Goal: Transaction & Acquisition: Purchase product/service

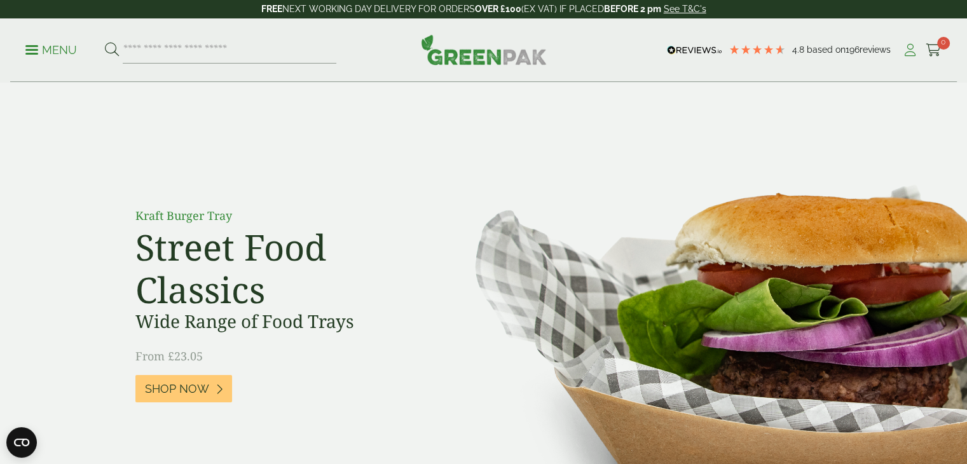
click at [906, 57] on link "My Account" at bounding box center [910, 50] width 16 height 19
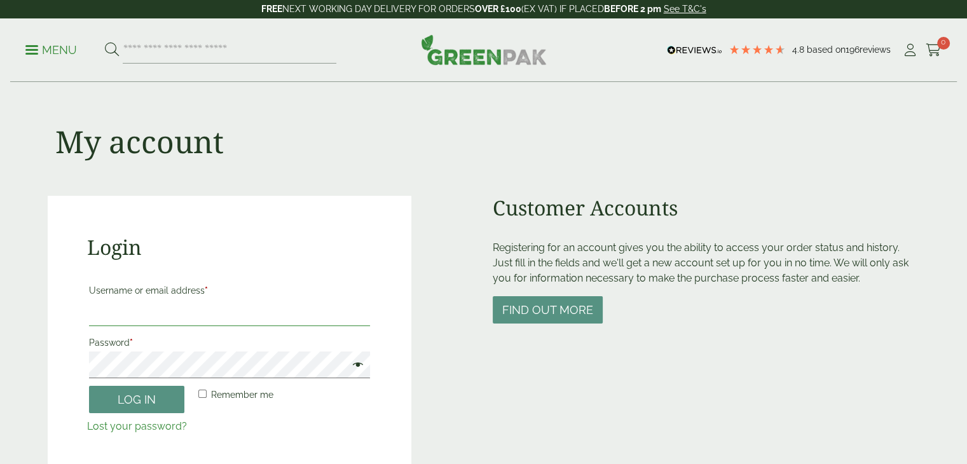
click at [251, 306] on input "Username or email address *" at bounding box center [230, 312] width 282 height 27
type input "**********"
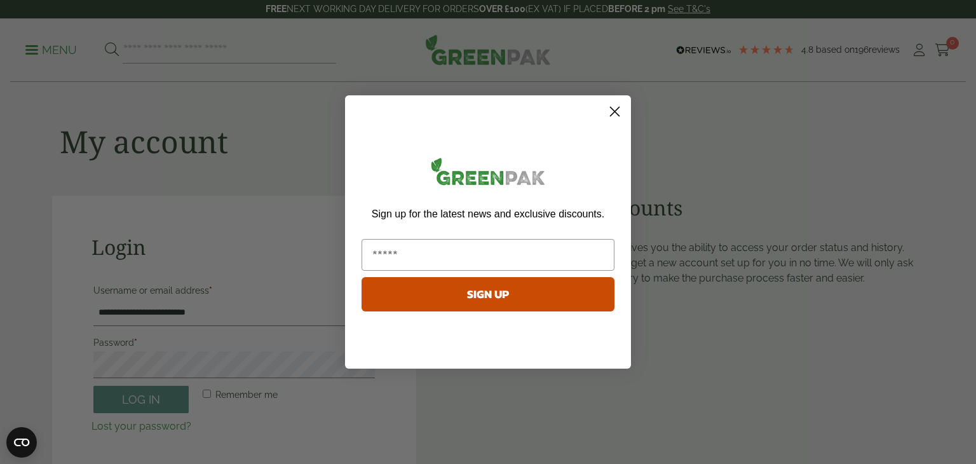
click at [618, 112] on circle "Close dialog" at bounding box center [615, 111] width 21 height 21
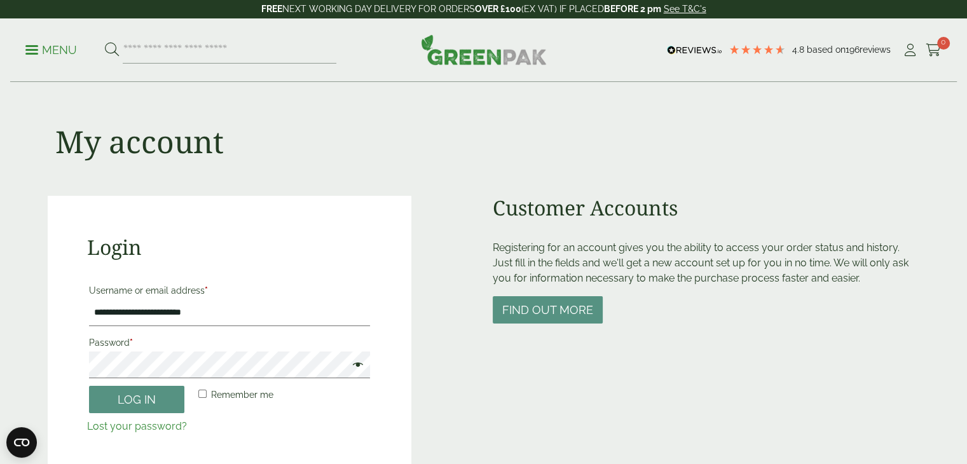
click at [361, 373] on span at bounding box center [354, 366] width 17 height 15
click at [139, 386] on button "Log in" at bounding box center [136, 399] width 95 height 27
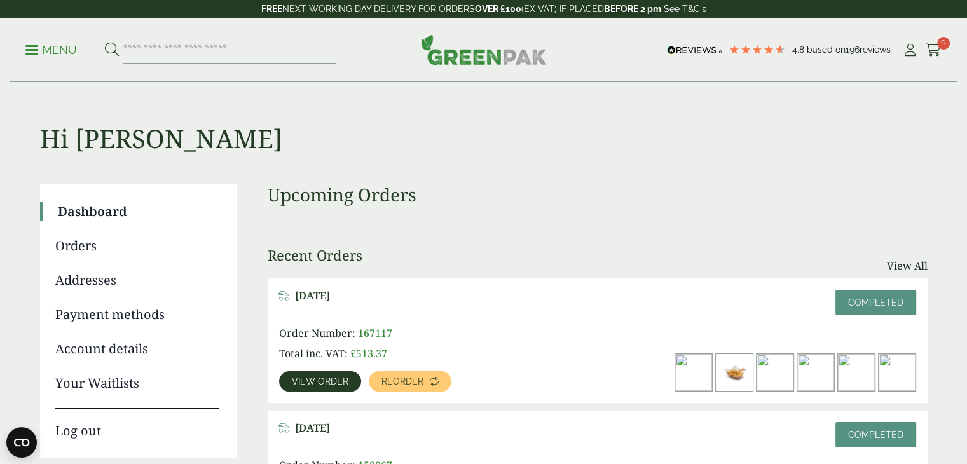
click at [902, 361] on img at bounding box center [897, 372] width 37 height 37
click at [348, 382] on link "View order" at bounding box center [320, 381] width 82 height 20
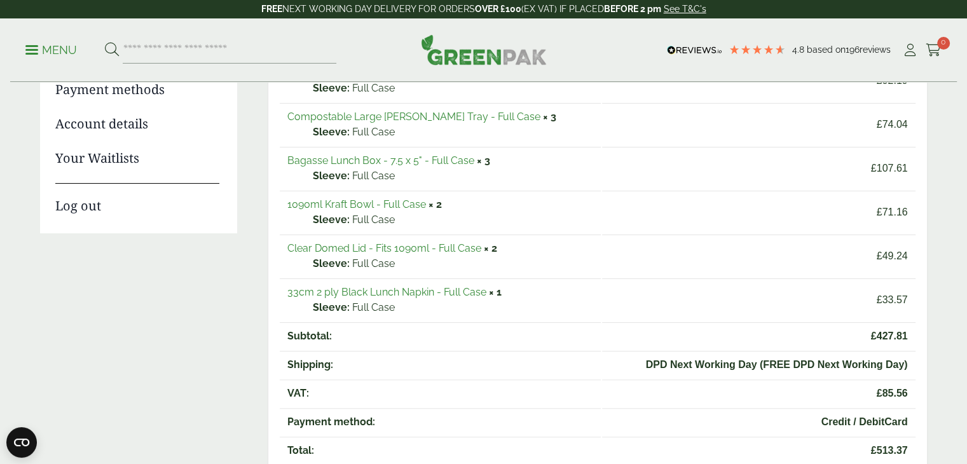
scroll to position [218, 0]
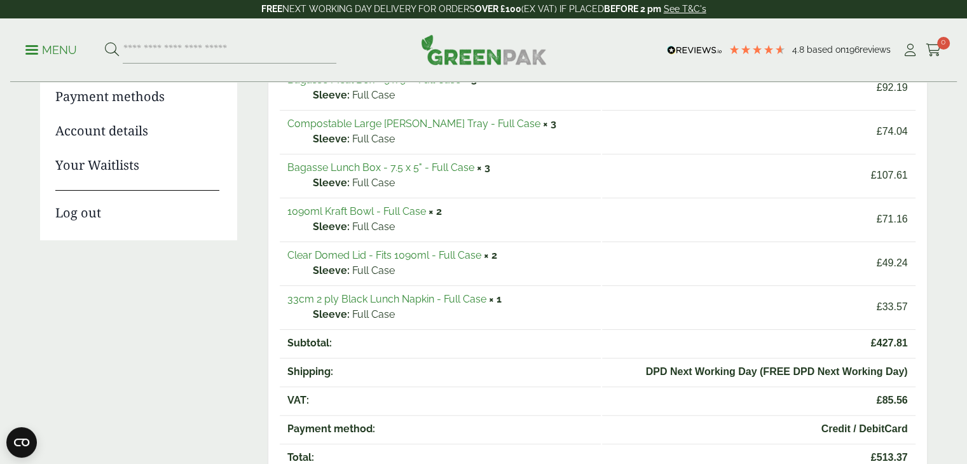
click at [444, 294] on link "33cm 2 ply Black Lunch Napkin - Full Case" at bounding box center [386, 299] width 199 height 12
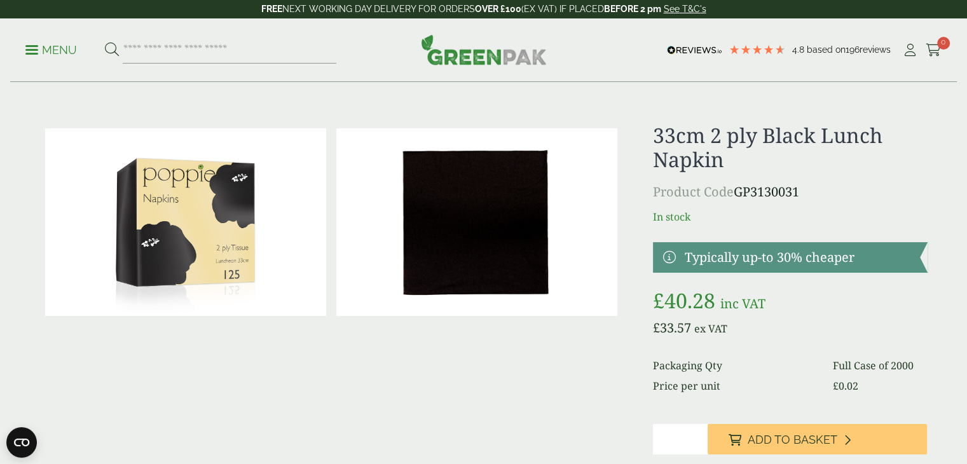
click at [48, 48] on p "Menu" at bounding box center [50, 50] width 51 height 15
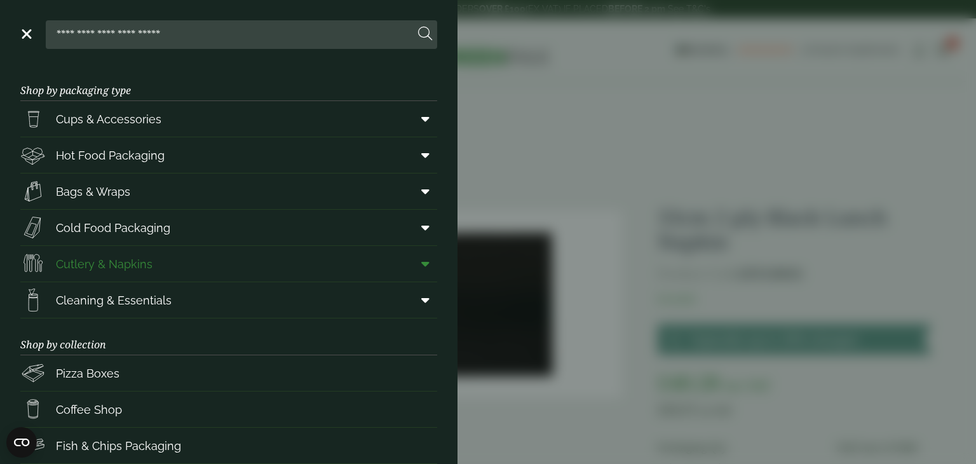
click at [135, 256] on span "Cutlery & Napkins" at bounding box center [104, 264] width 97 height 17
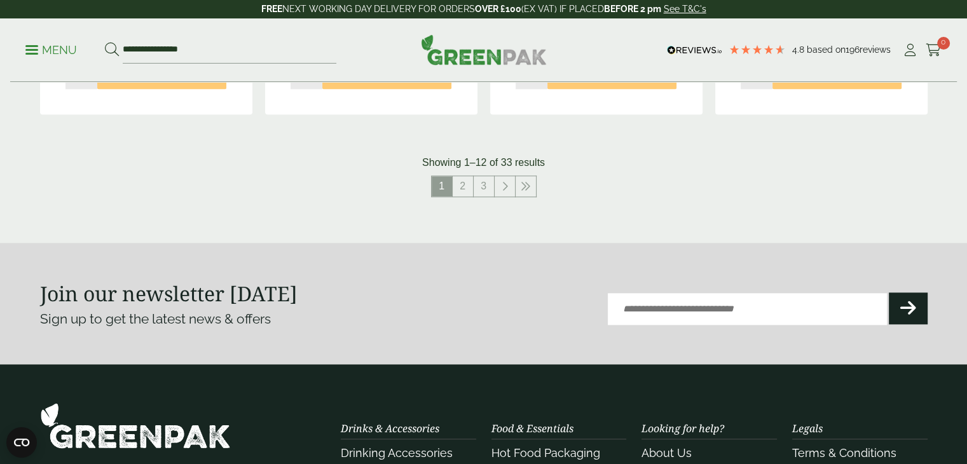
scroll to position [1494, 0]
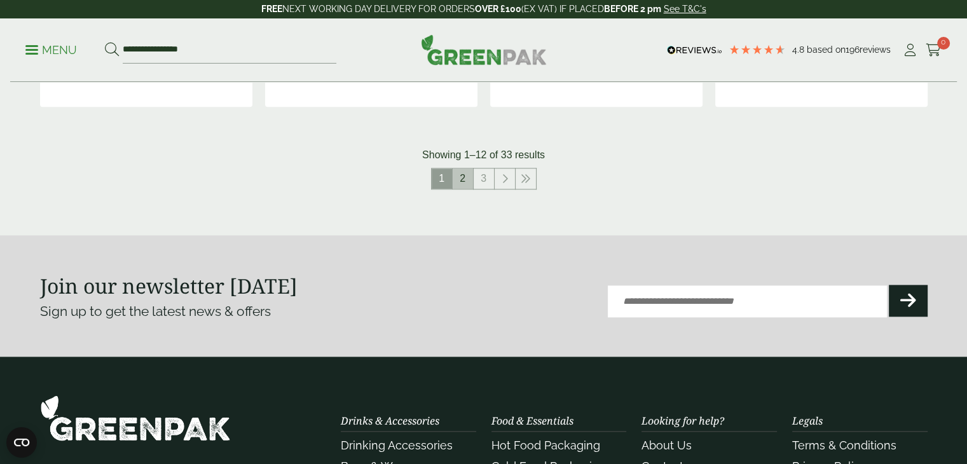
click at [467, 176] on link "2" at bounding box center [463, 178] width 20 height 20
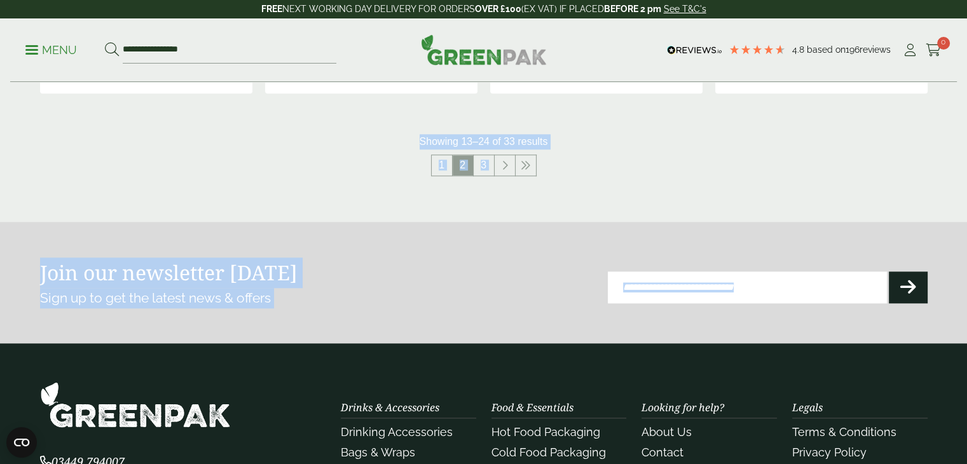
drag, startPoint x: 966, startPoint y: 327, endPoint x: 971, endPoint y: 49, distance: 277.8
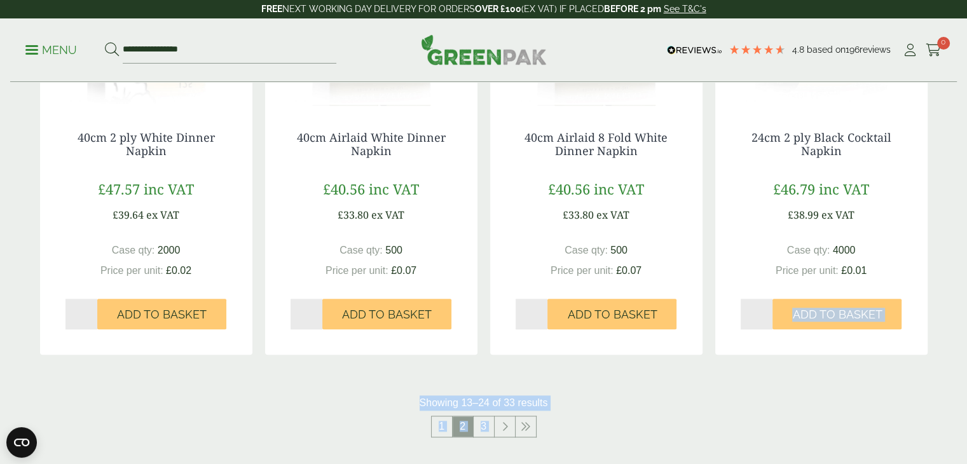
scroll to position [1254, 0]
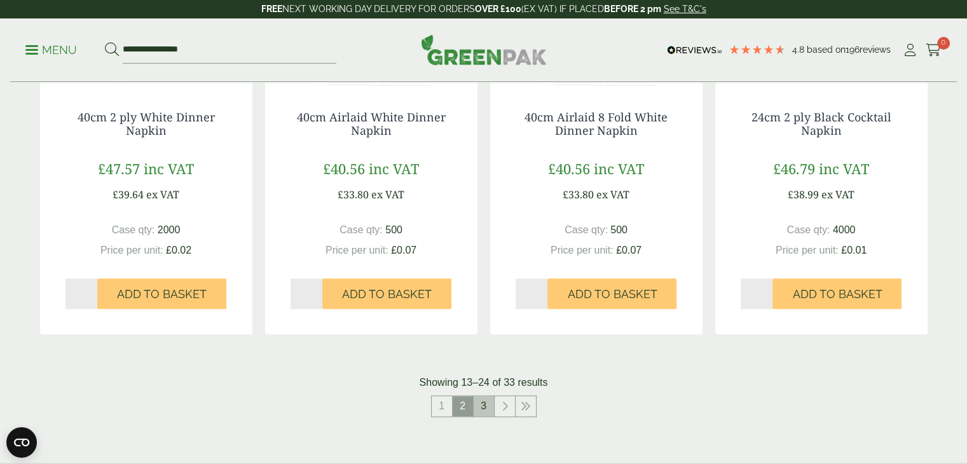
click at [482, 412] on link "3" at bounding box center [484, 406] width 20 height 20
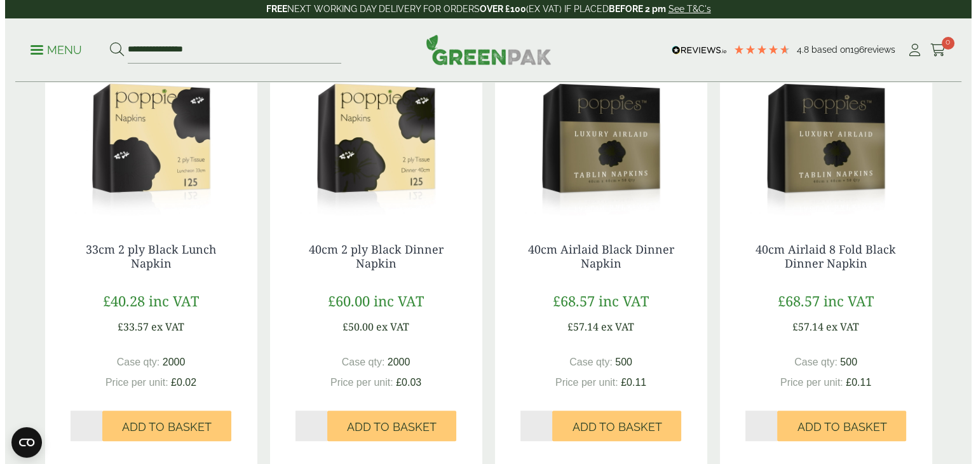
scroll to position [282, 0]
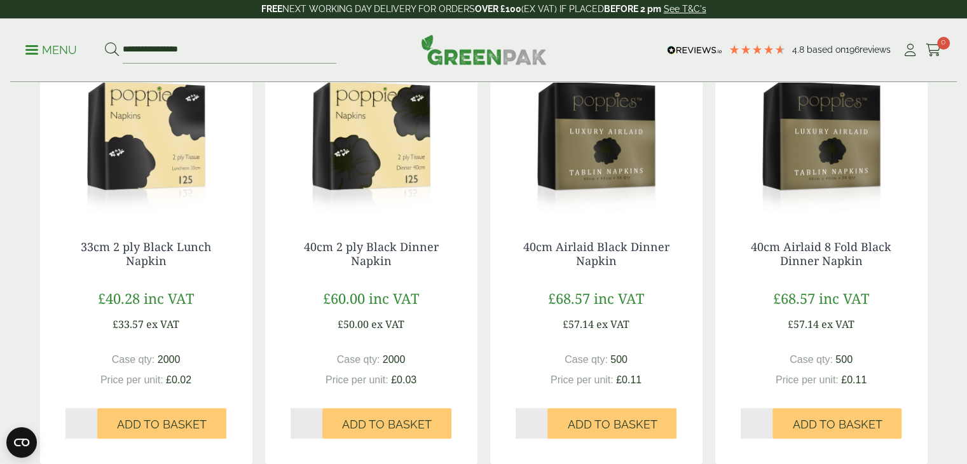
click at [83, 423] on input "*" at bounding box center [81, 423] width 32 height 31
click at [92, 418] on input "*" at bounding box center [81, 423] width 32 height 31
type input "*"
click at [92, 418] on input "*" at bounding box center [81, 423] width 32 height 31
click at [152, 427] on span "Add to Basket" at bounding box center [162, 425] width 90 height 14
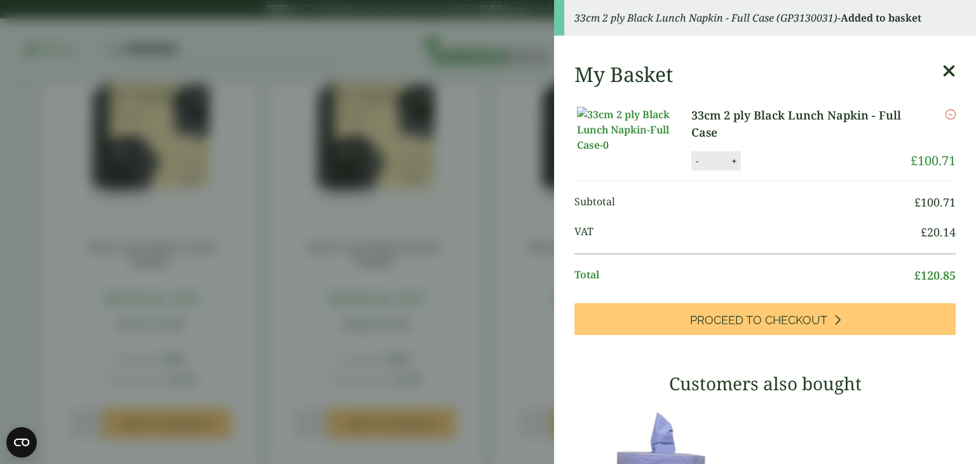
click at [943, 67] on icon at bounding box center [949, 71] width 13 height 18
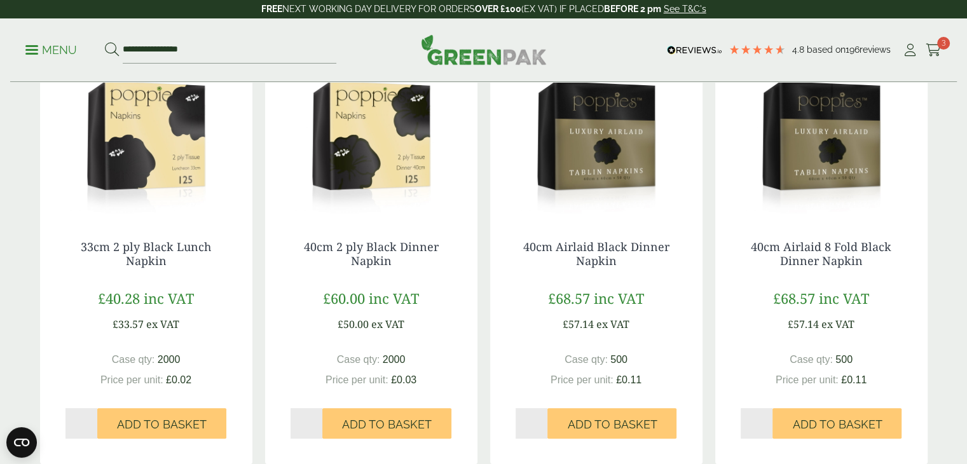
click at [39, 53] on p "Menu" at bounding box center [50, 50] width 51 height 15
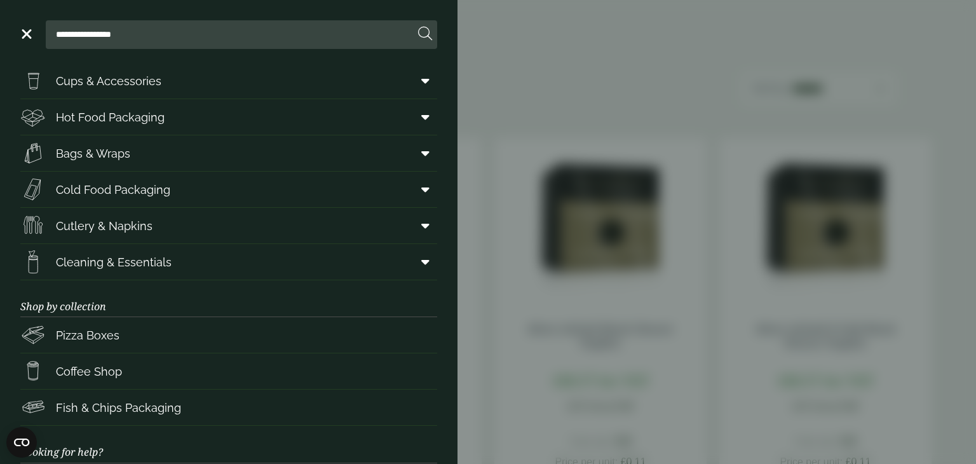
scroll to position [0, 0]
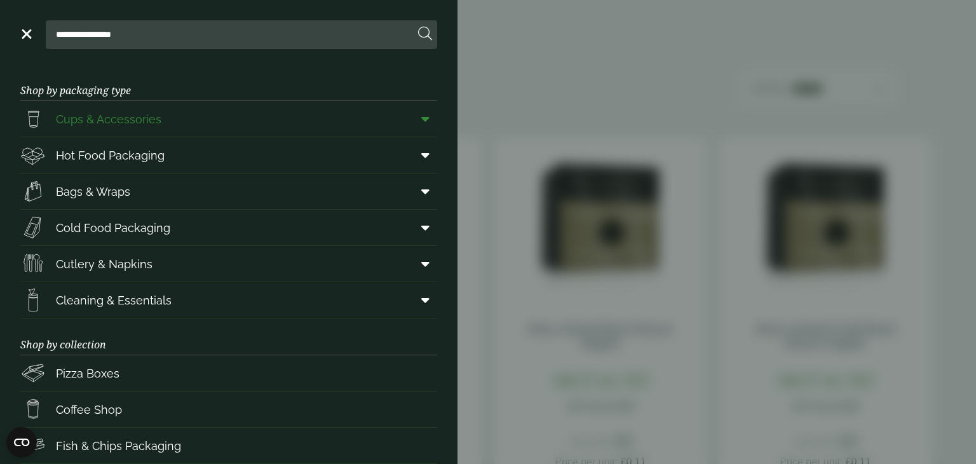
click at [420, 126] on span at bounding box center [423, 119] width 29 height 24
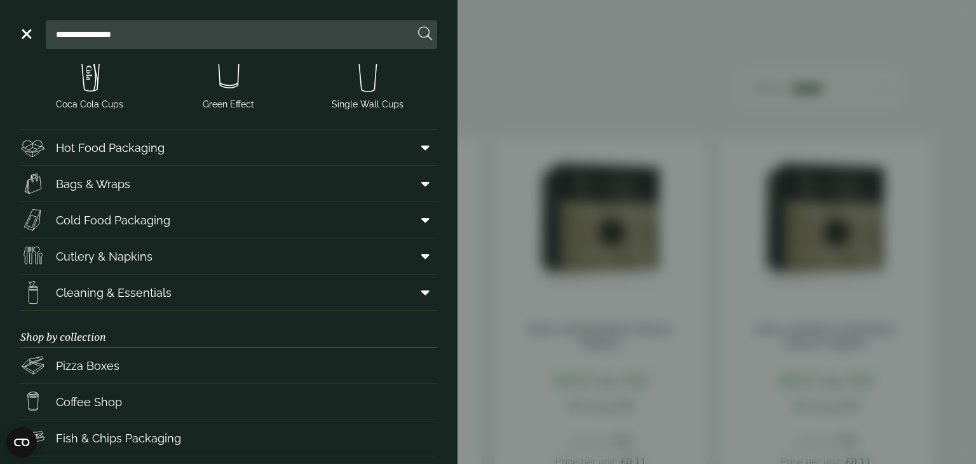
scroll to position [348, 0]
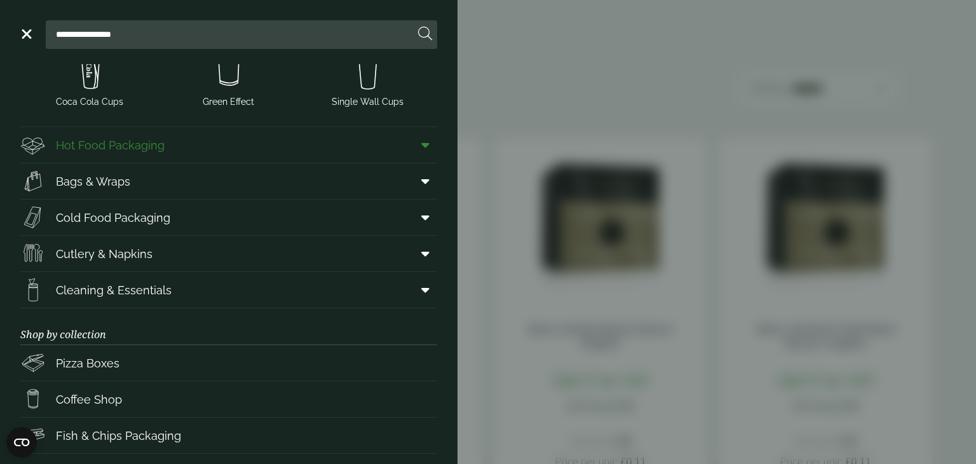
click at [421, 148] on icon at bounding box center [425, 145] width 8 height 13
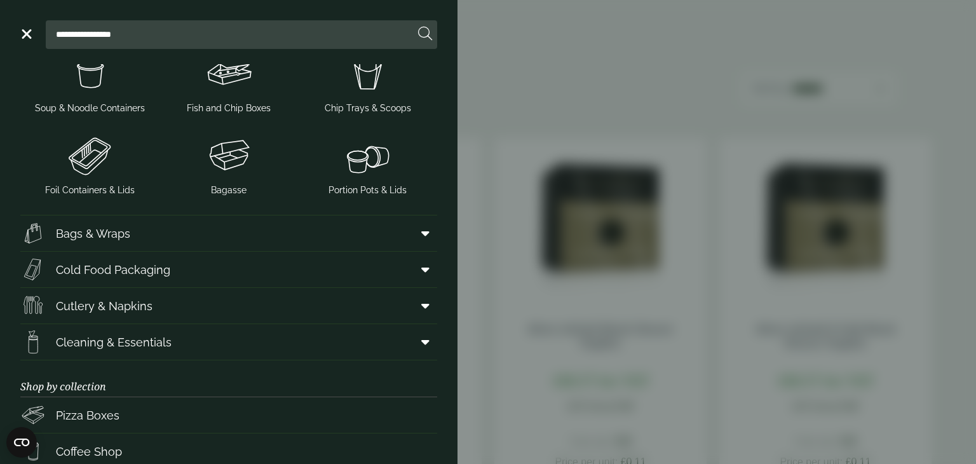
scroll to position [702, 0]
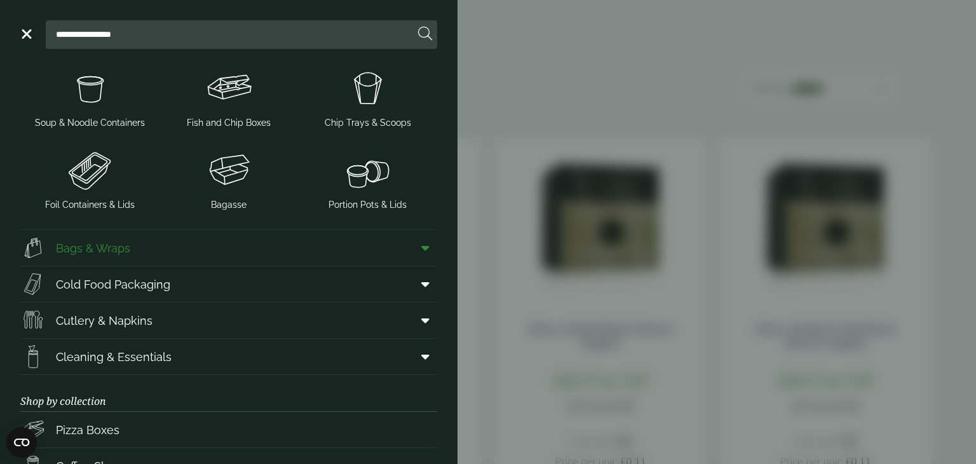
click at [414, 254] on span at bounding box center [423, 248] width 29 height 24
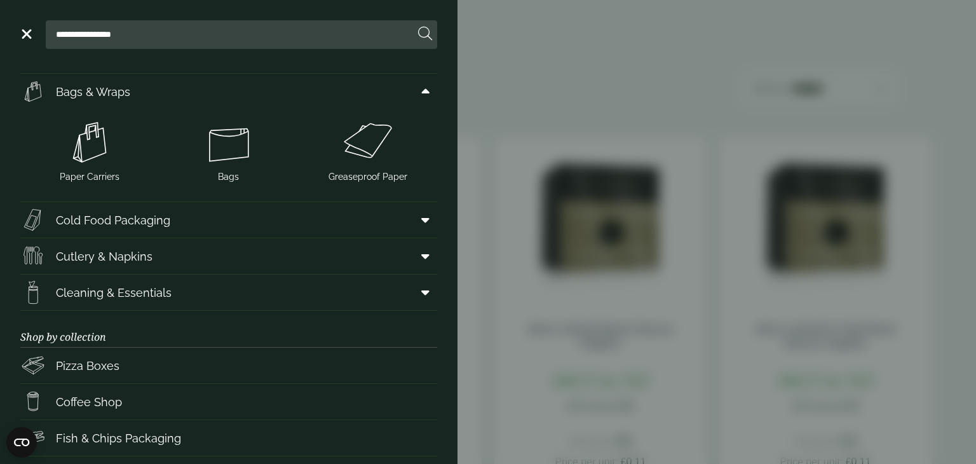
scroll to position [824, 0]
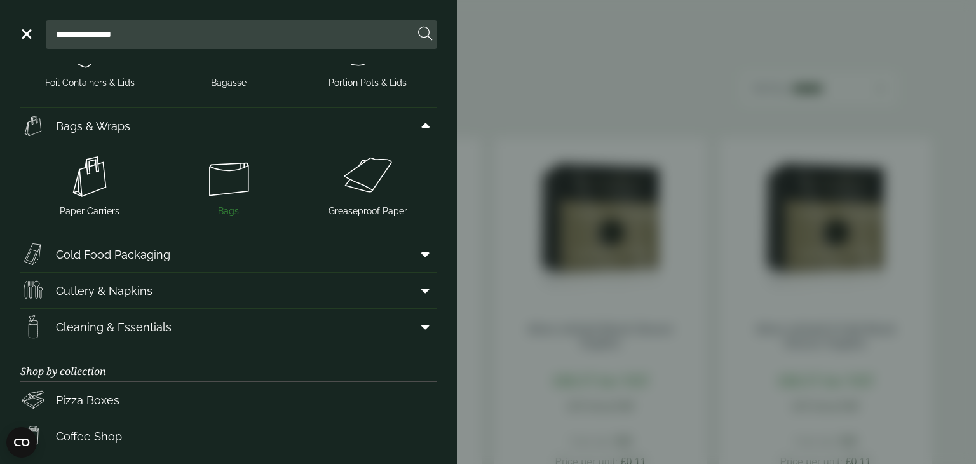
click at [229, 184] on img at bounding box center [229, 176] width 129 height 51
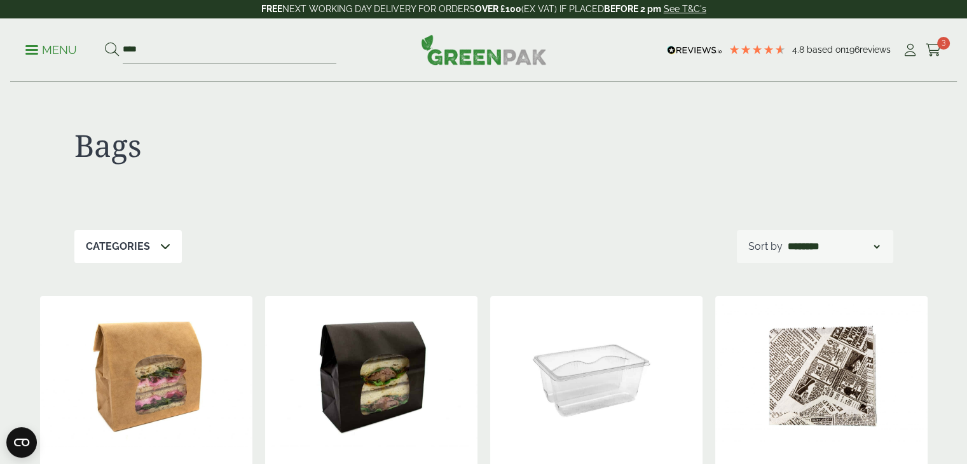
click at [52, 55] on p "Menu" at bounding box center [50, 50] width 51 height 15
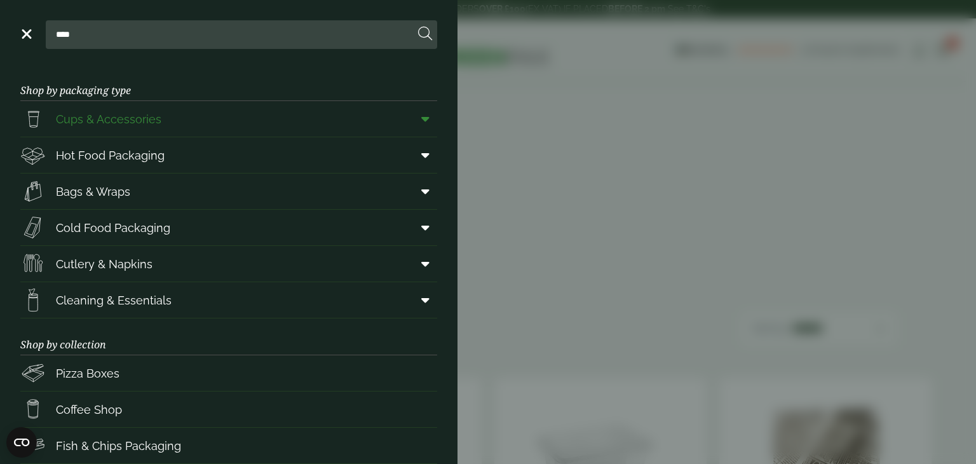
click at [421, 118] on icon at bounding box center [425, 119] width 8 height 13
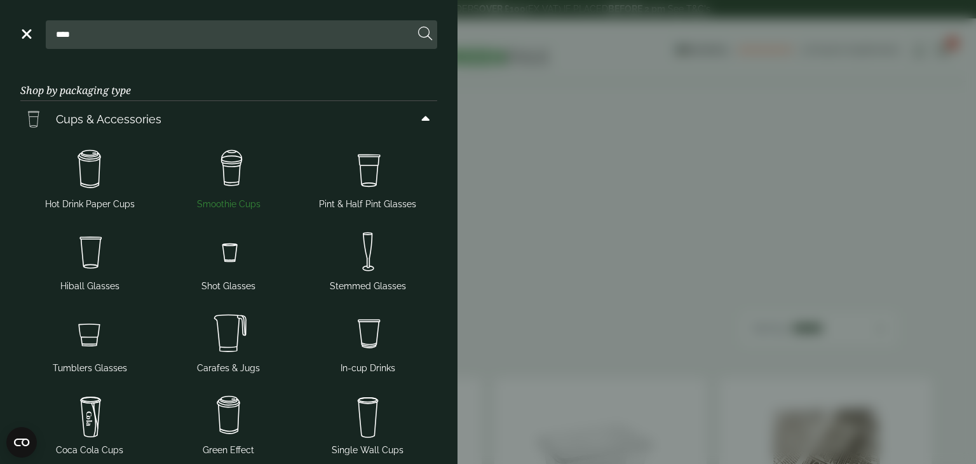
click at [242, 146] on img at bounding box center [229, 169] width 129 height 51
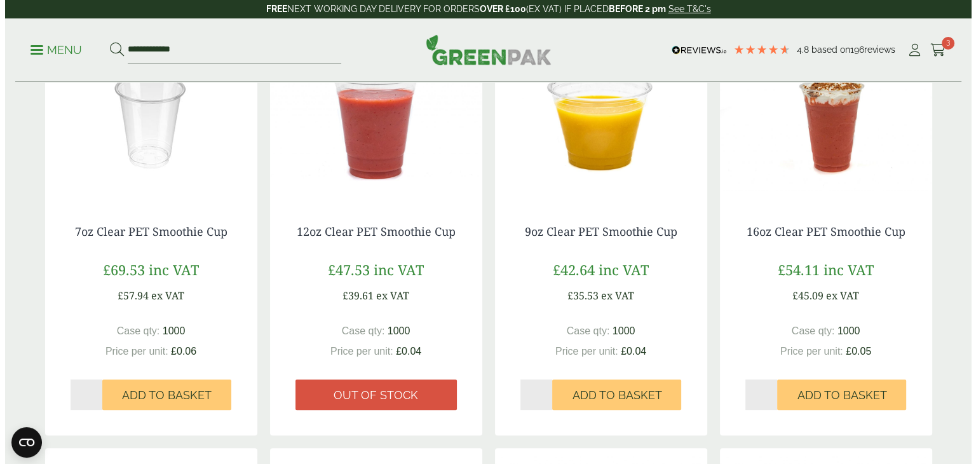
scroll to position [300, 0]
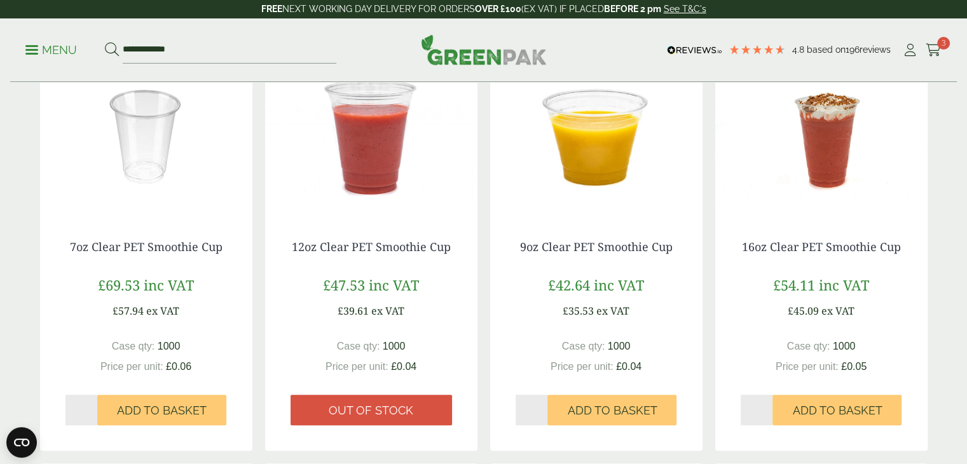
click at [32, 52] on link "Menu" at bounding box center [50, 49] width 51 height 13
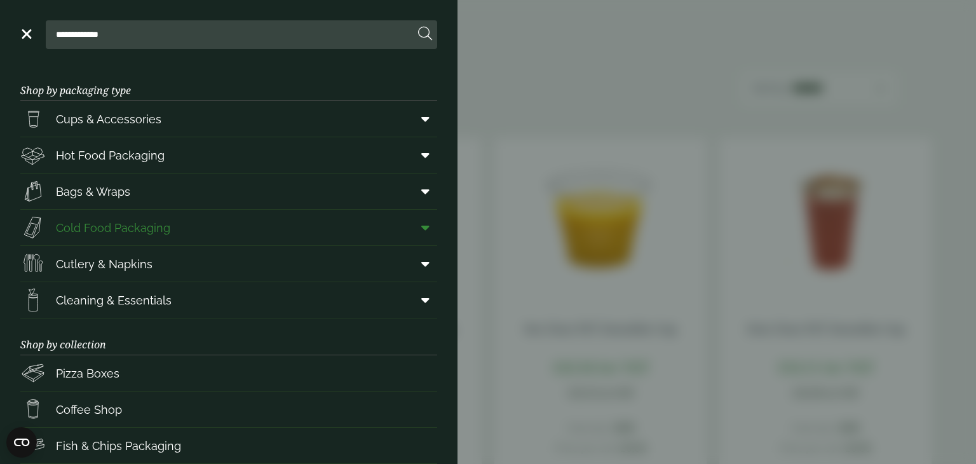
click at [421, 228] on icon at bounding box center [425, 227] width 8 height 13
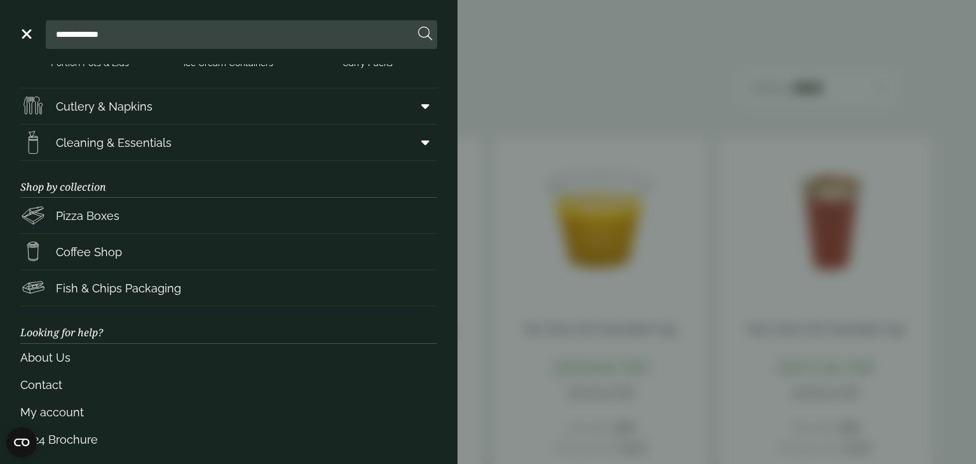
scroll to position [406, 0]
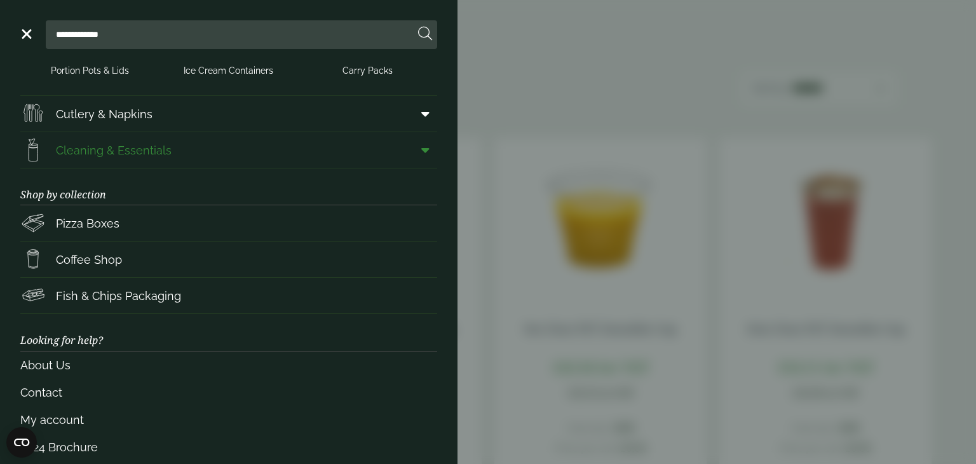
click at [415, 157] on span at bounding box center [423, 150] width 29 height 24
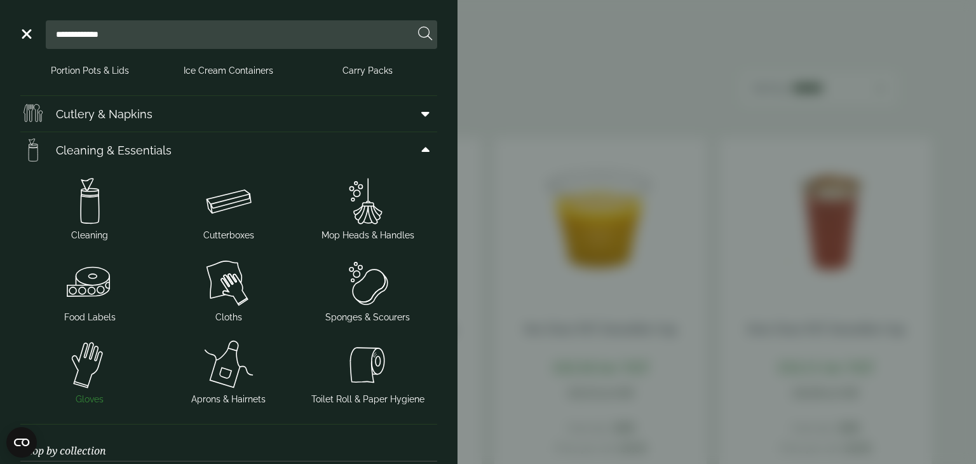
click at [90, 368] on img at bounding box center [89, 364] width 129 height 51
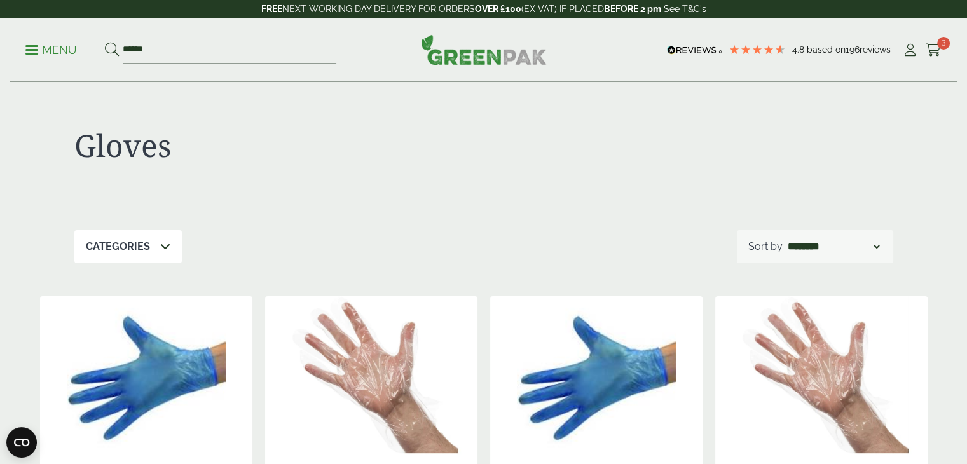
click at [49, 59] on ul "Menu ******" at bounding box center [180, 50] width 311 height 27
click at [39, 57] on p "Menu" at bounding box center [50, 50] width 51 height 15
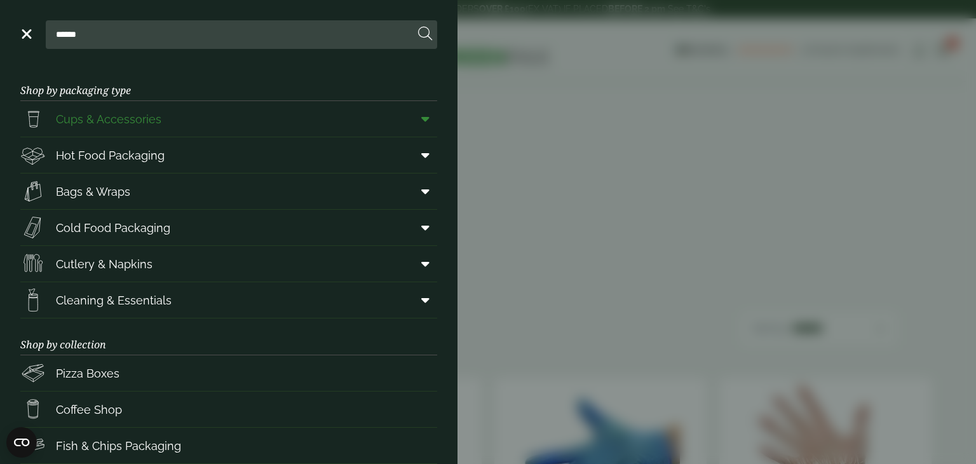
click at [409, 116] on span at bounding box center [423, 119] width 29 height 24
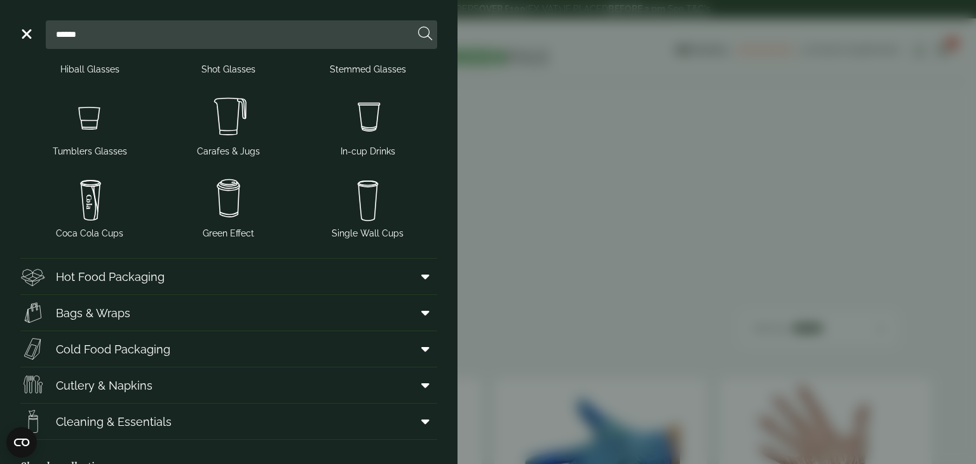
scroll to position [243, 0]
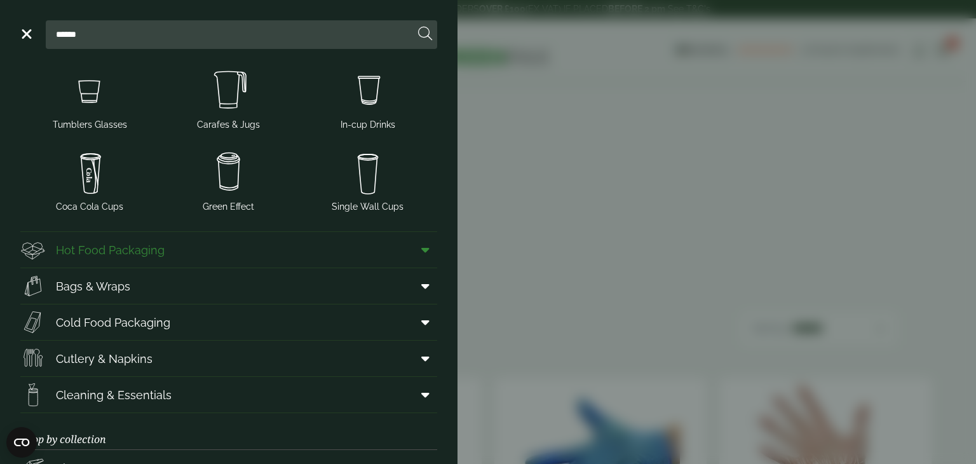
click at [421, 253] on icon at bounding box center [425, 249] width 8 height 13
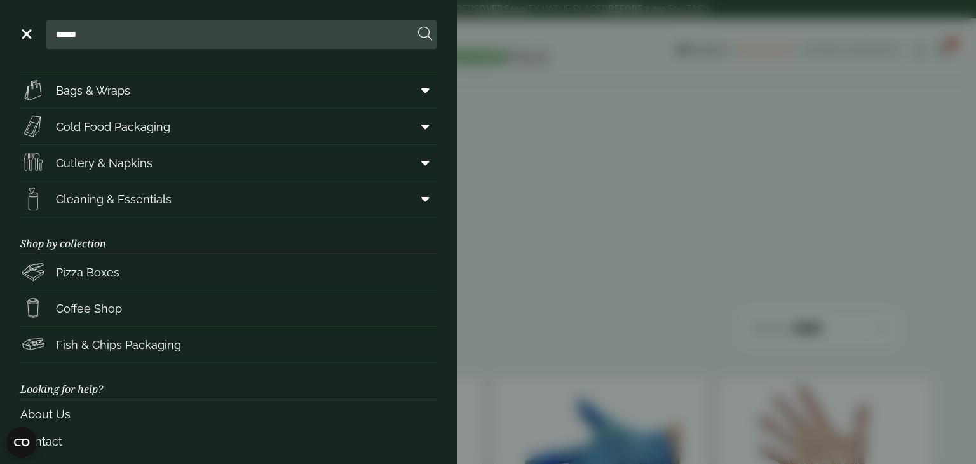
scroll to position [777, 0]
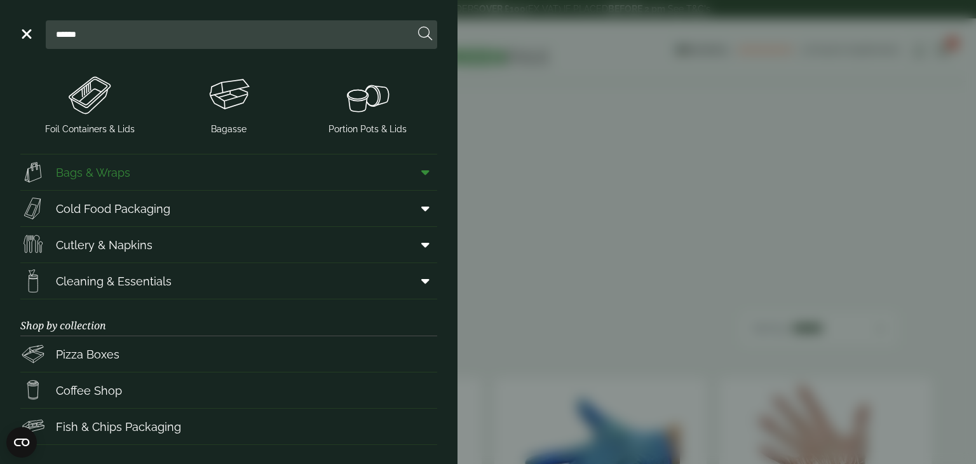
click at [421, 168] on icon at bounding box center [425, 172] width 8 height 13
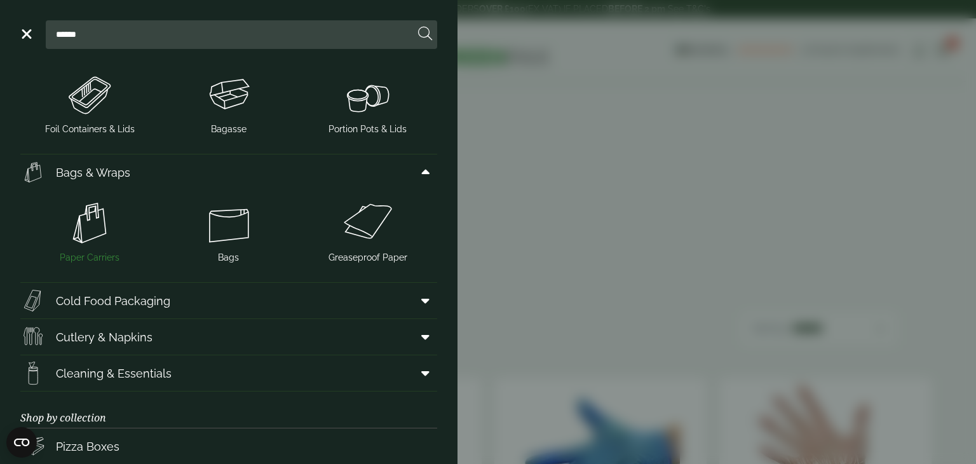
click at [84, 236] on img at bounding box center [89, 223] width 129 height 51
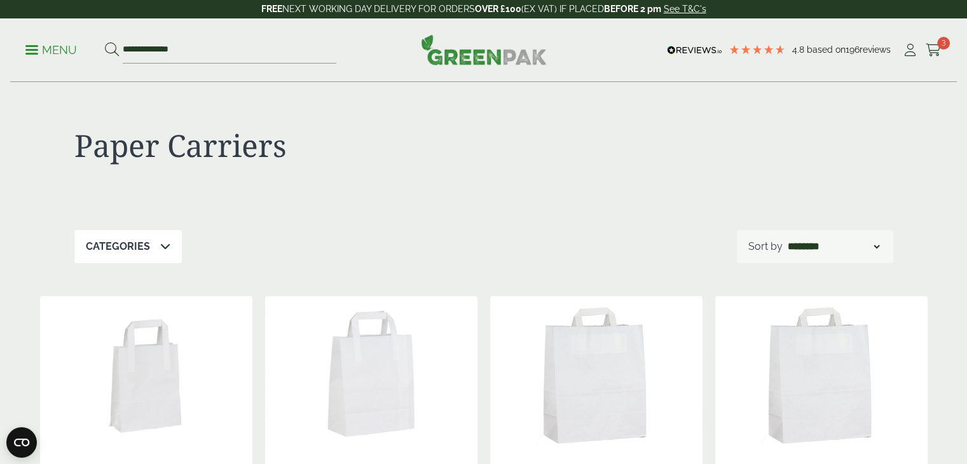
click at [34, 55] on p "Menu" at bounding box center [50, 50] width 51 height 15
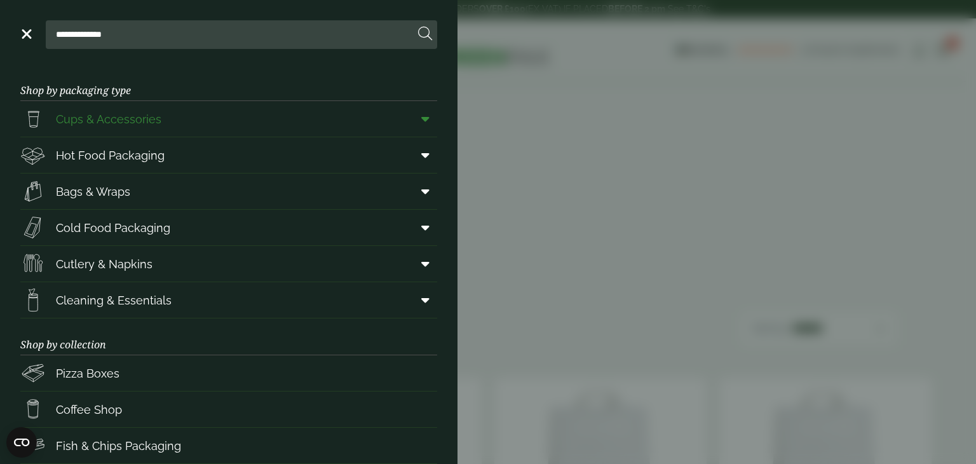
click at [421, 121] on icon at bounding box center [425, 119] width 8 height 13
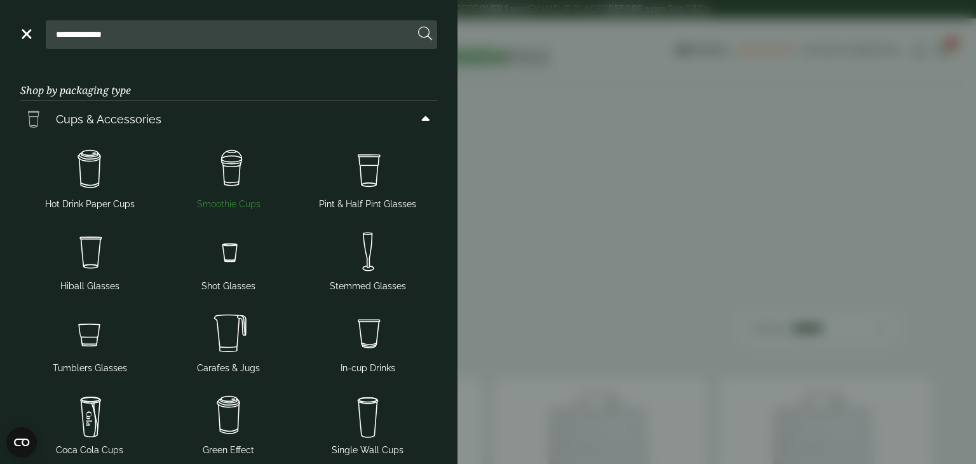
click at [236, 181] on img at bounding box center [229, 169] width 129 height 51
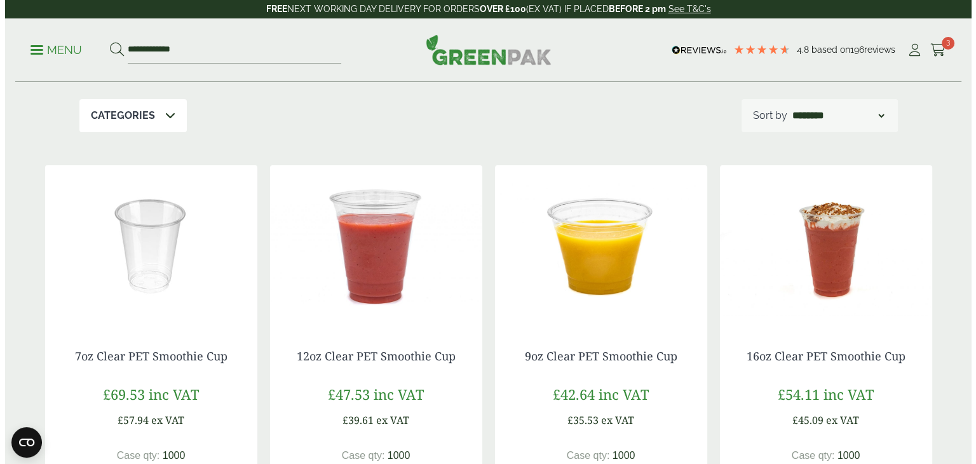
scroll to position [305, 0]
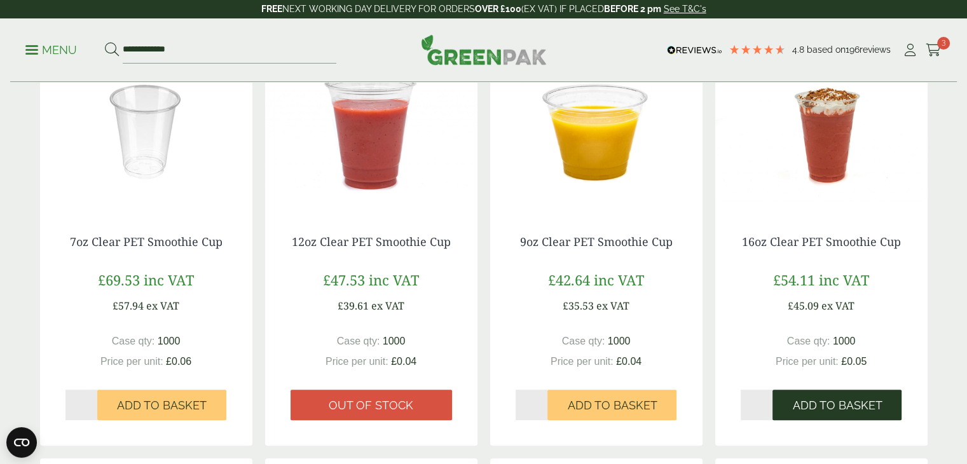
click at [795, 395] on button "Add to Basket" at bounding box center [836, 405] width 129 height 31
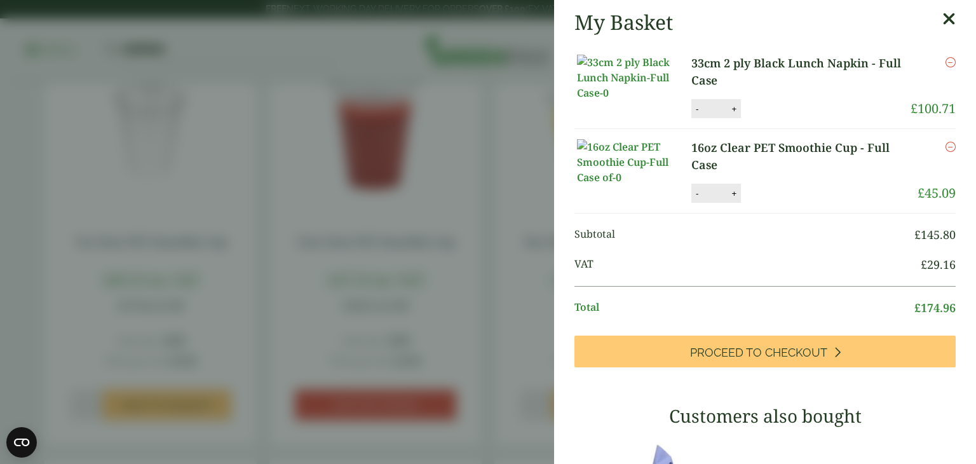
click at [770, 418] on div "My Basket 33cm 2 ply Black Lunch Napkin - Full Case 33cm 2 ply Black Lunch Napk…" at bounding box center [765, 427] width 422 height 854
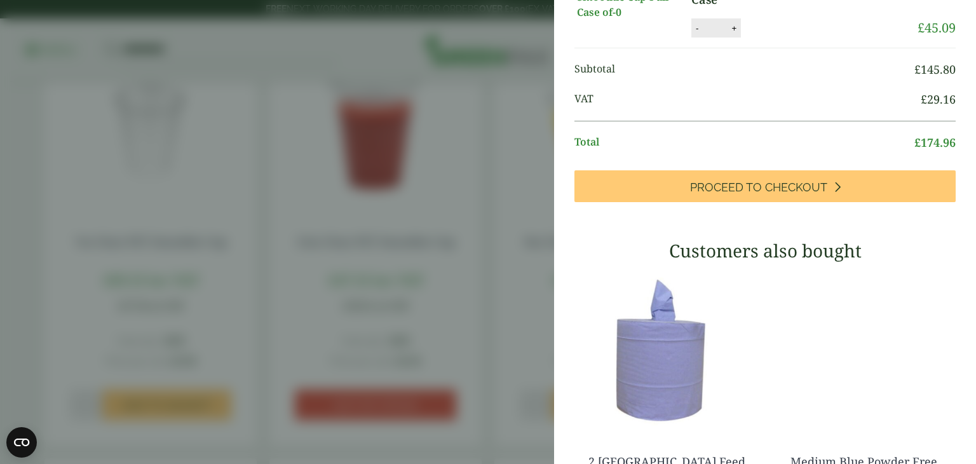
scroll to position [163, 0]
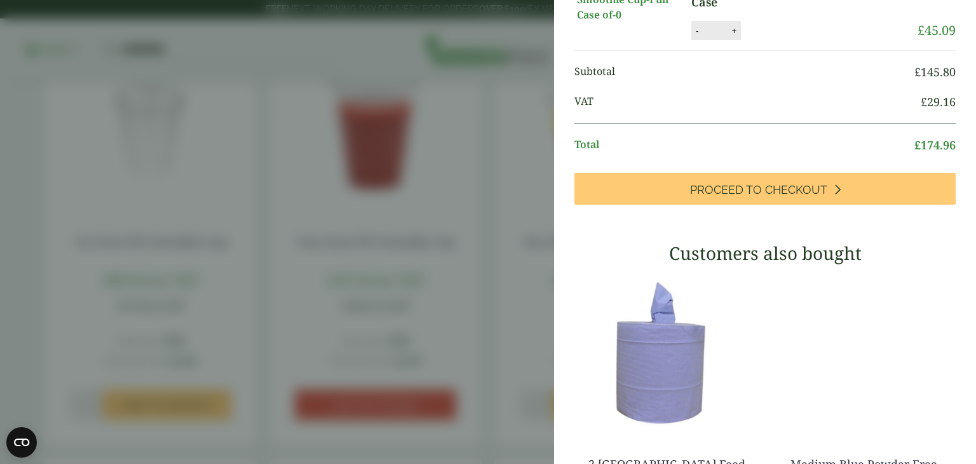
click at [795, 173] on ul "Subtotal £ 145.80 VAT £ 29.16 Total £ 174.96" at bounding box center [765, 112] width 381 height 122
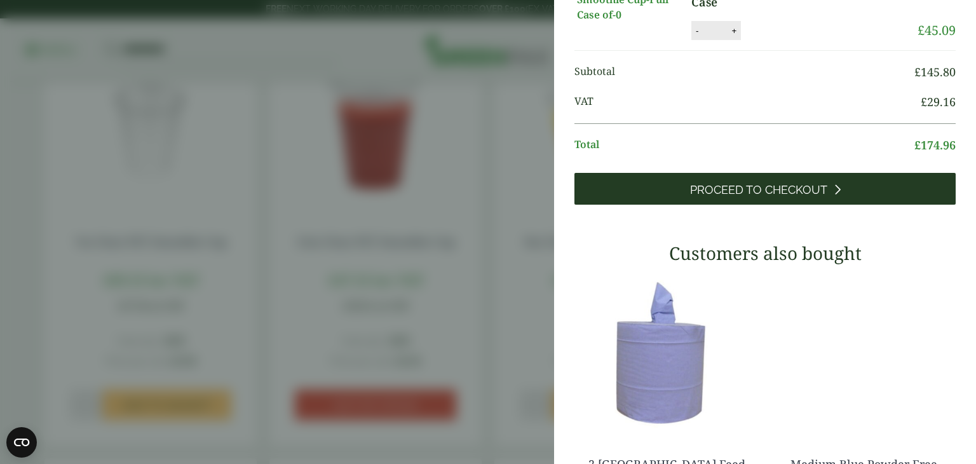
click at [785, 205] on link "Proceed to Checkout" at bounding box center [765, 189] width 381 height 32
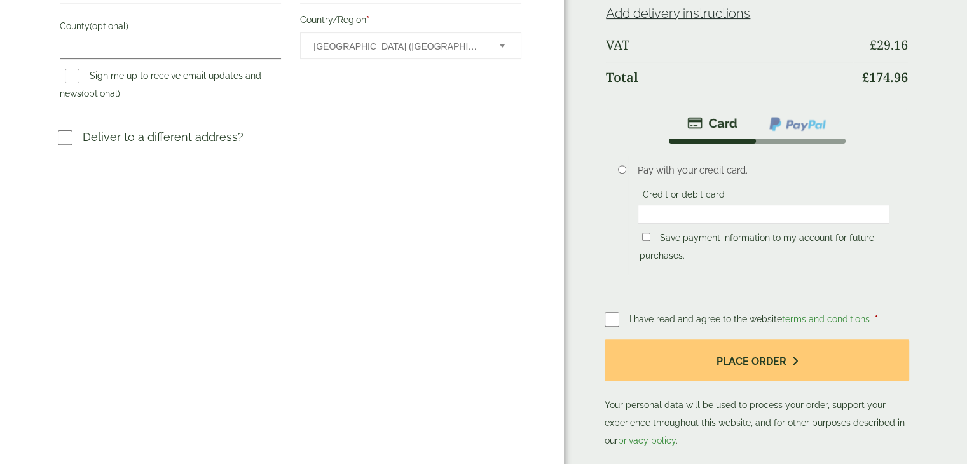
scroll to position [456, 0]
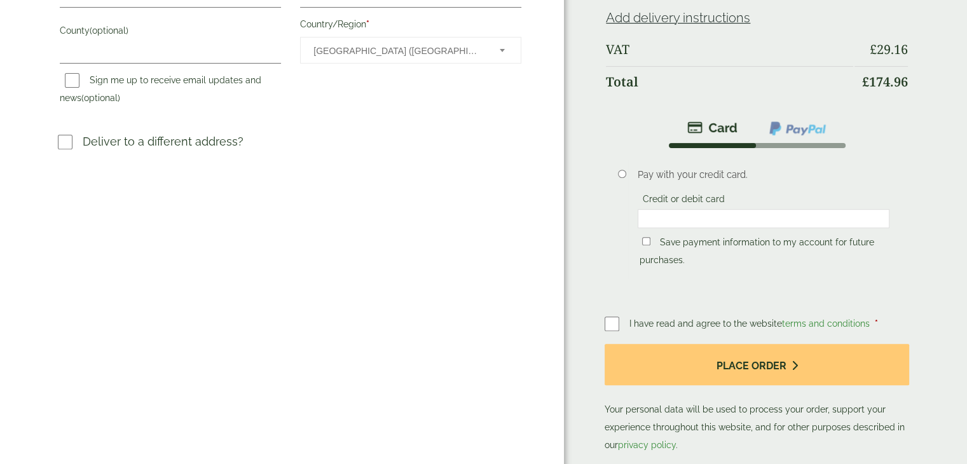
click at [680, 209] on div at bounding box center [764, 218] width 252 height 19
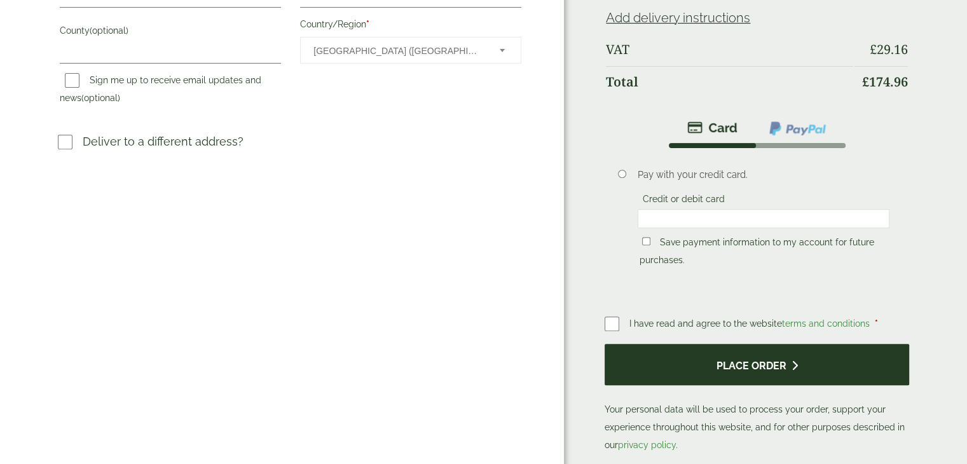
click at [713, 344] on button "Place order" at bounding box center [757, 364] width 304 height 41
